Goal: Task Accomplishment & Management: Manage account settings

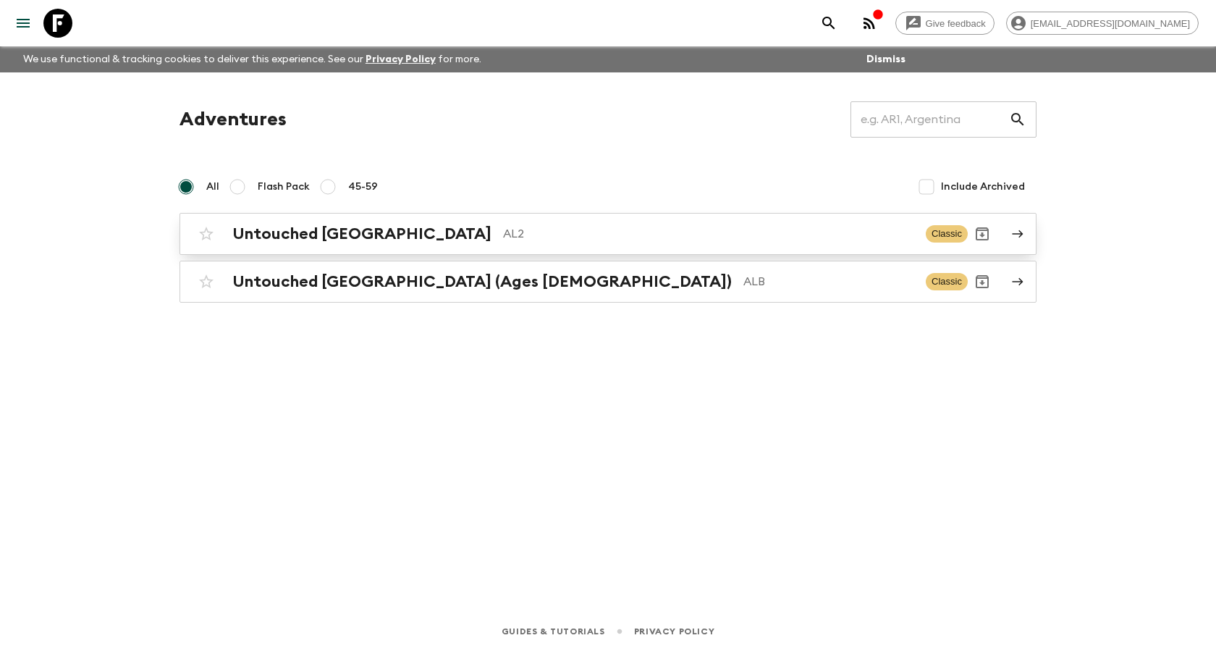
click at [503, 240] on p "AL2" at bounding box center [708, 233] width 411 height 17
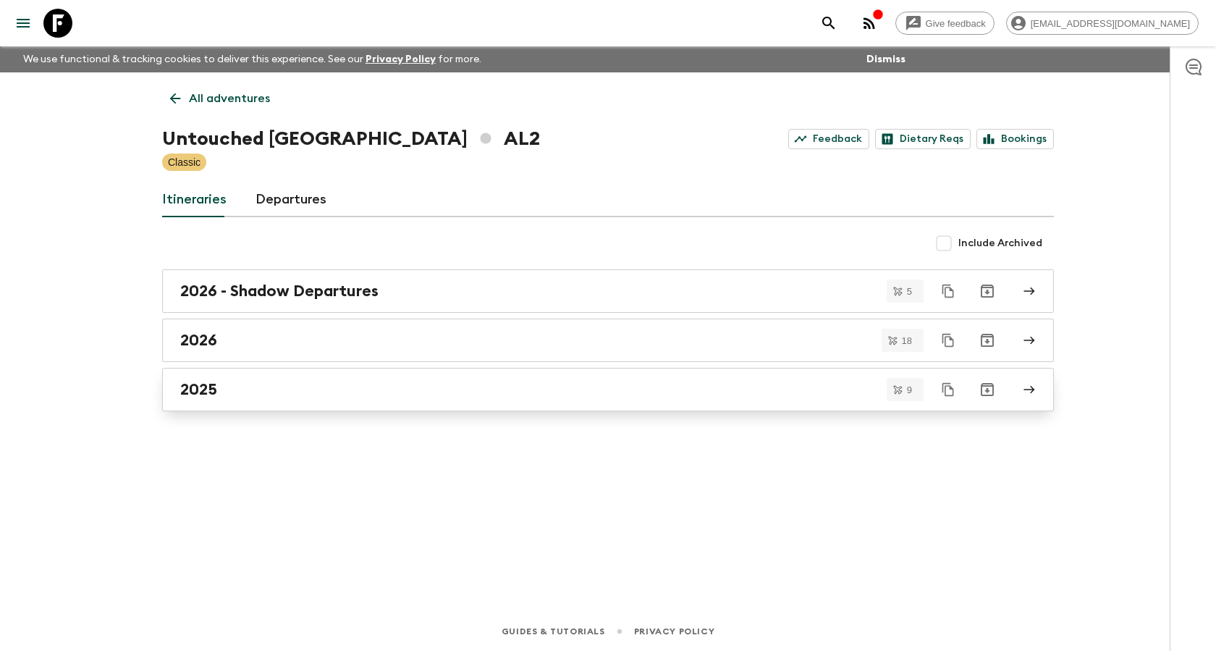
click at [313, 382] on div "2025" at bounding box center [594, 389] width 828 height 19
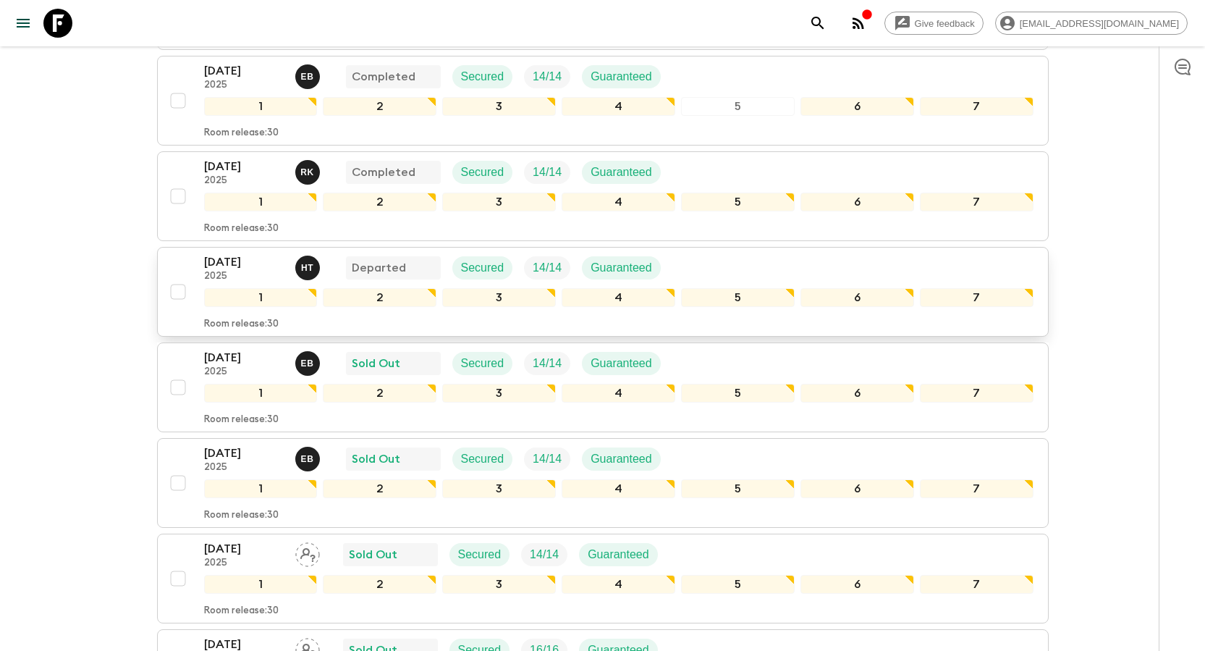
scroll to position [434, 0]
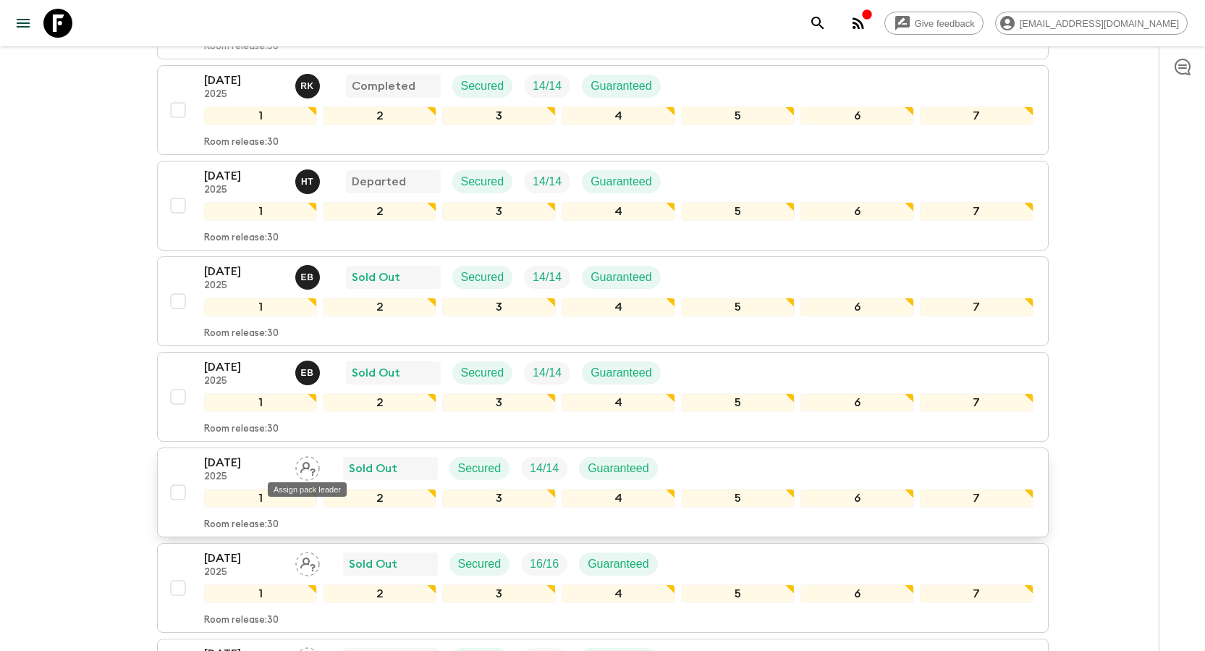
click at [302, 467] on icon "Assign pack leader" at bounding box center [307, 468] width 25 height 25
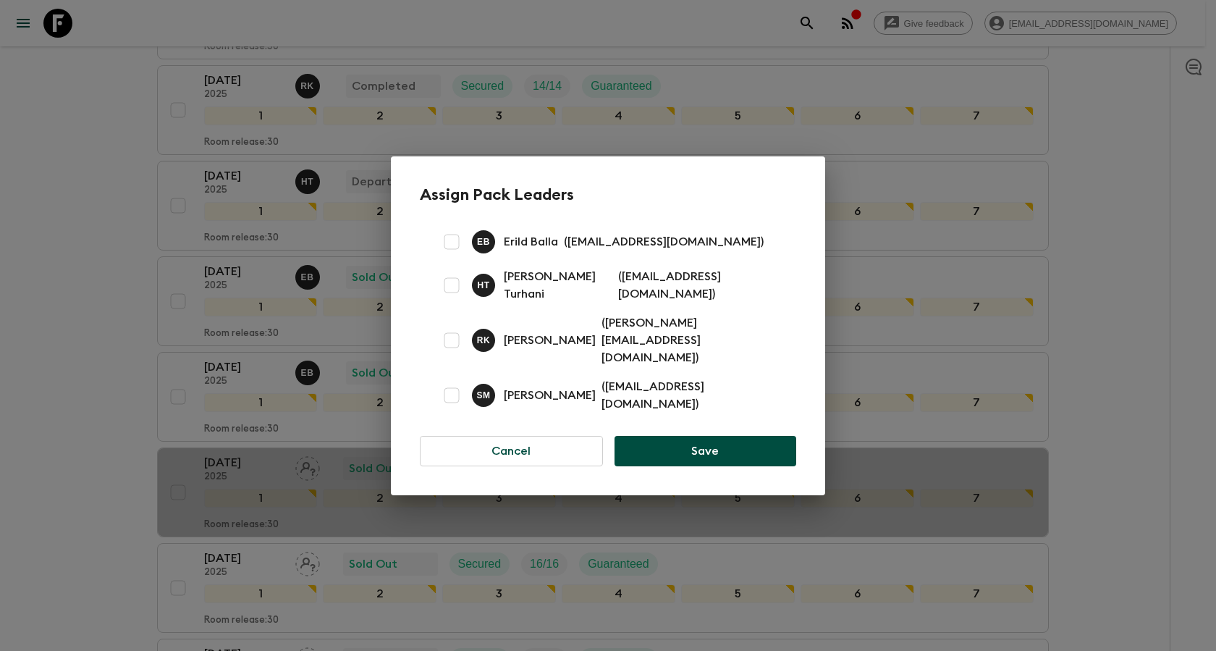
click at [533, 250] on p "Erild Balla" at bounding box center [531, 241] width 54 height 17
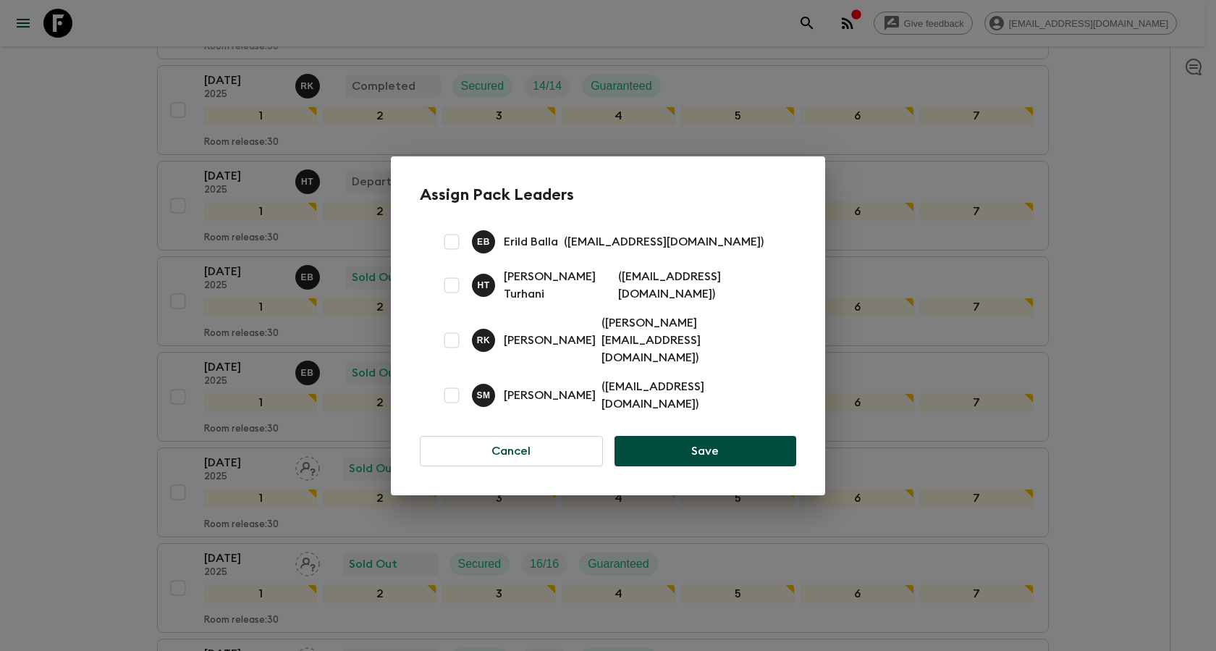
click at [449, 255] on input "checkbox" at bounding box center [451, 241] width 29 height 29
checkbox input "true"
click at [713, 436] on button "Save" at bounding box center [705, 451] width 182 height 30
